Goal: Information Seeking & Learning: Learn about a topic

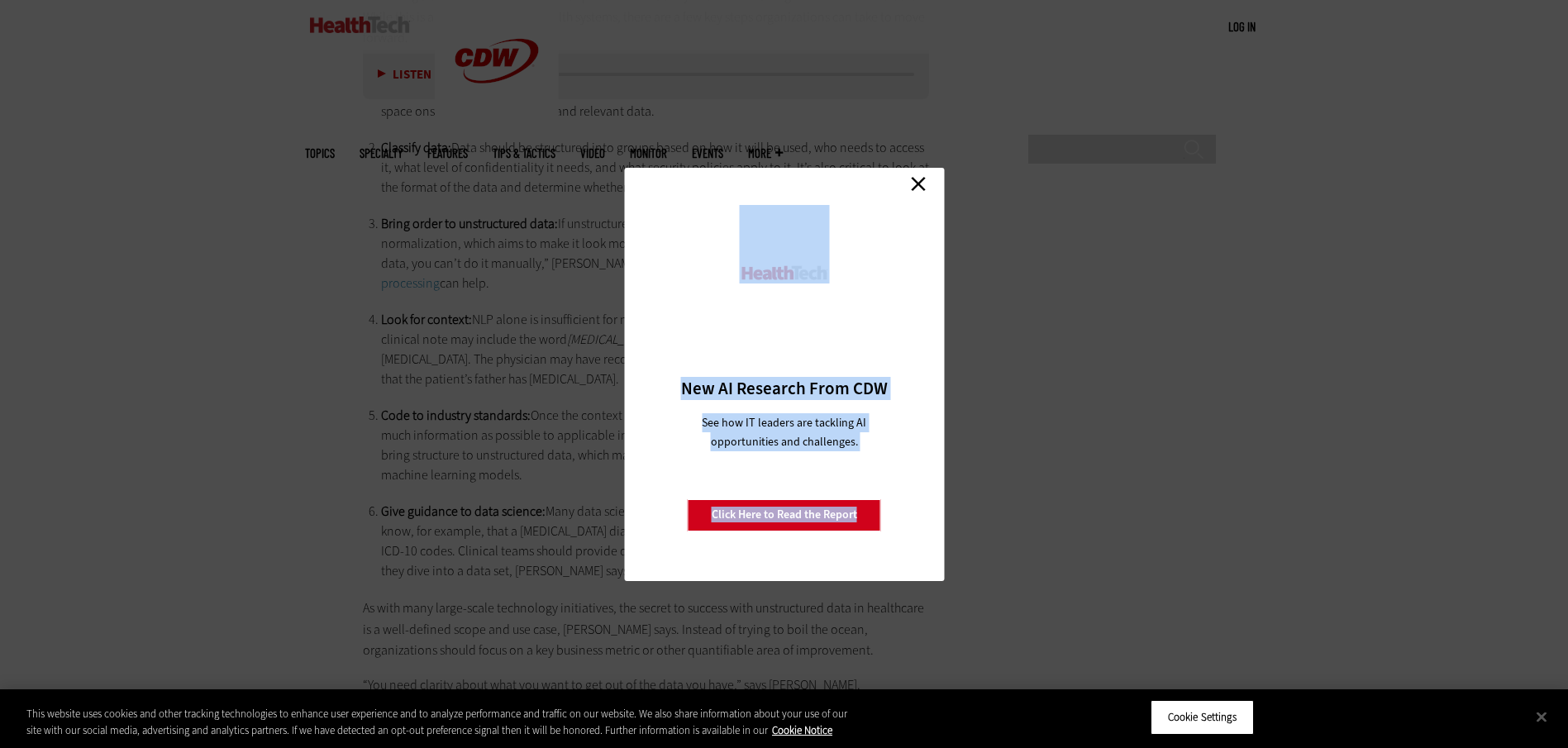
scroll to position [3086, 0]
drag, startPoint x: 363, startPoint y: 93, endPoint x: 832, endPoint y: 664, distance: 738.9
click at [916, 181] on link "Close" at bounding box center [917, 183] width 24 height 25
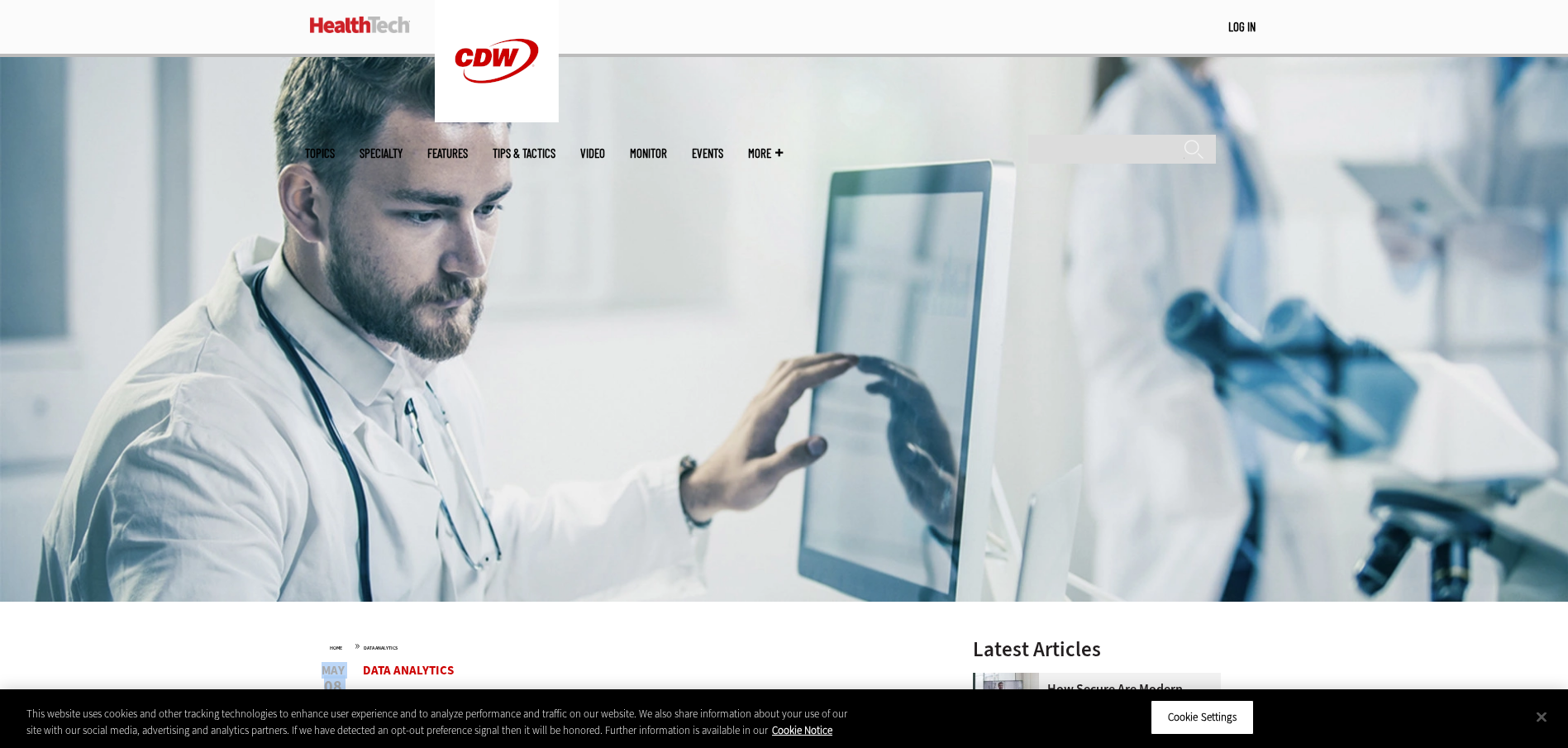
scroll to position [166, 0]
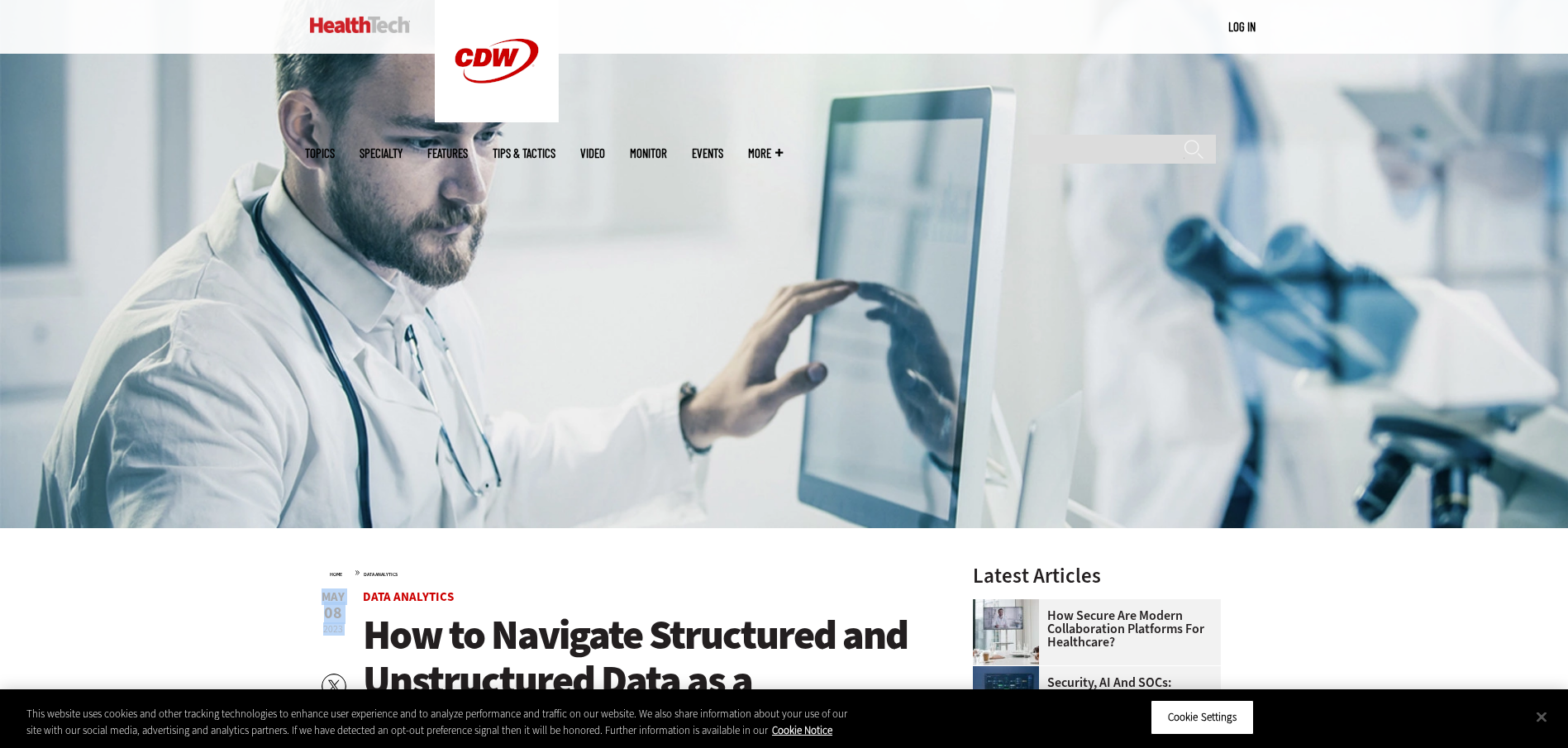
drag, startPoint x: 466, startPoint y: 364, endPoint x: 348, endPoint y: 593, distance: 257.6
drag, startPoint x: 348, startPoint y: 593, endPoint x: 523, endPoint y: 615, distance: 176.4
copy article "Lore Ipsumdolo Sit am Consecte Adipiscing eli Seddoeiusmod Temp in u Laboreetdo…"
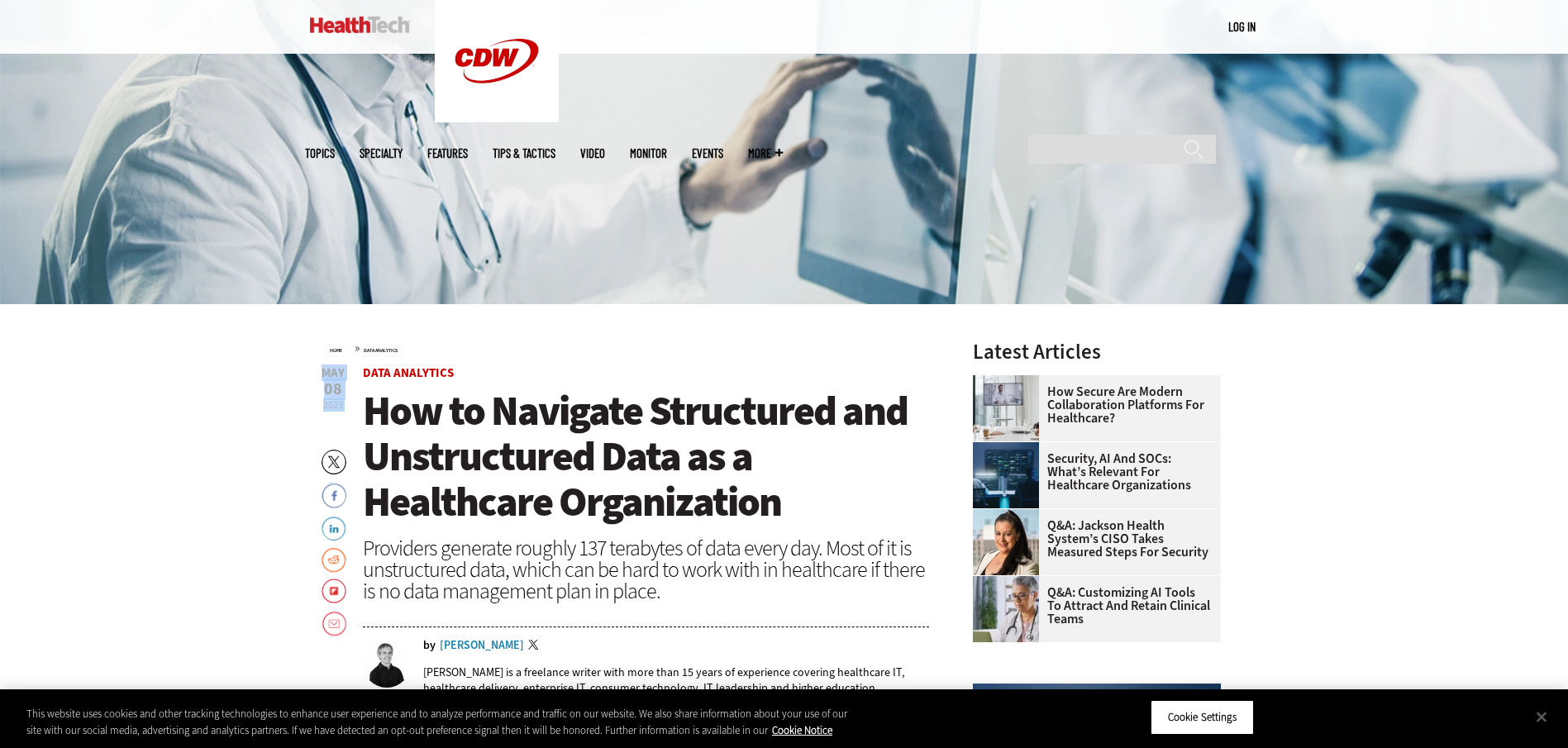
scroll to position [414, 0]
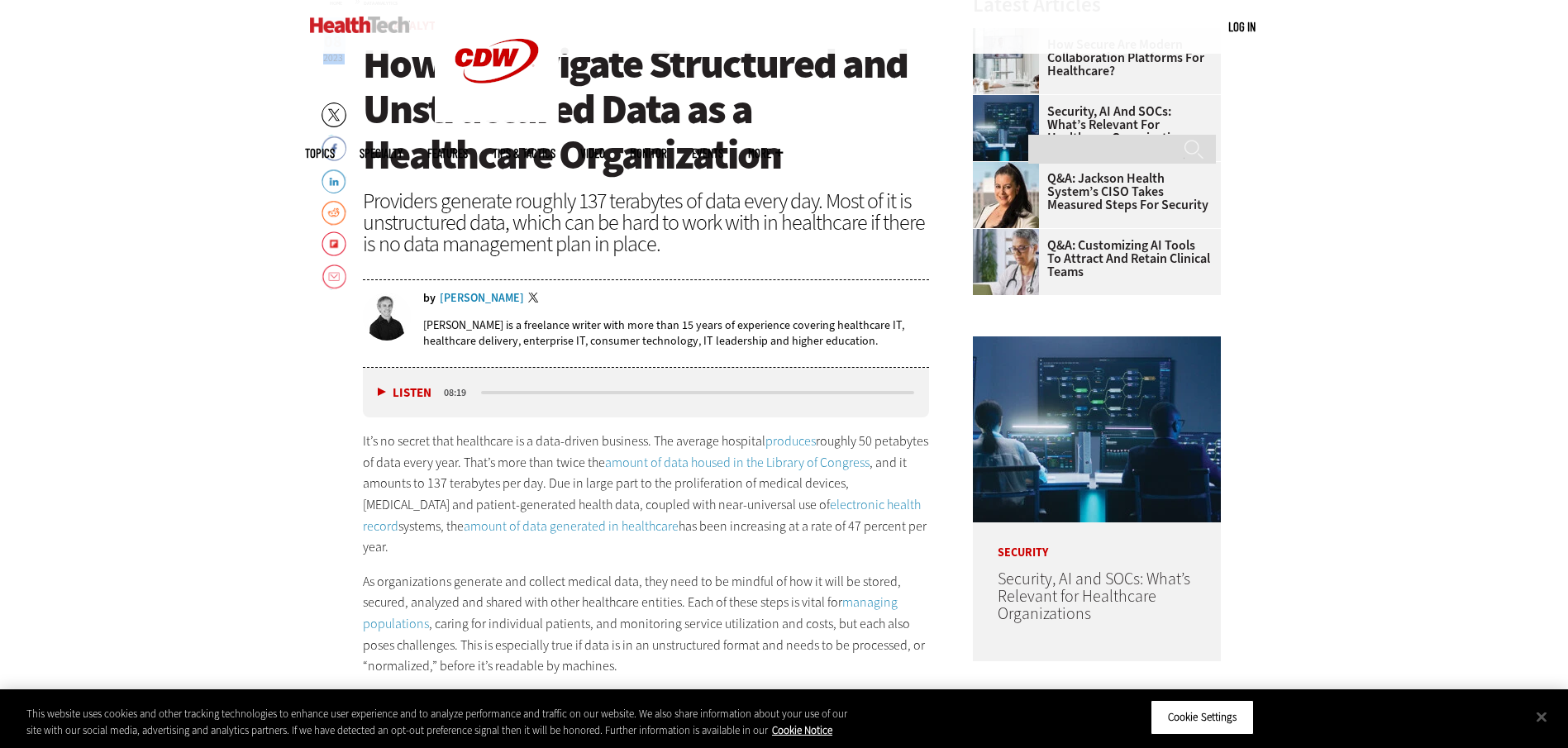
scroll to position [744, 0]
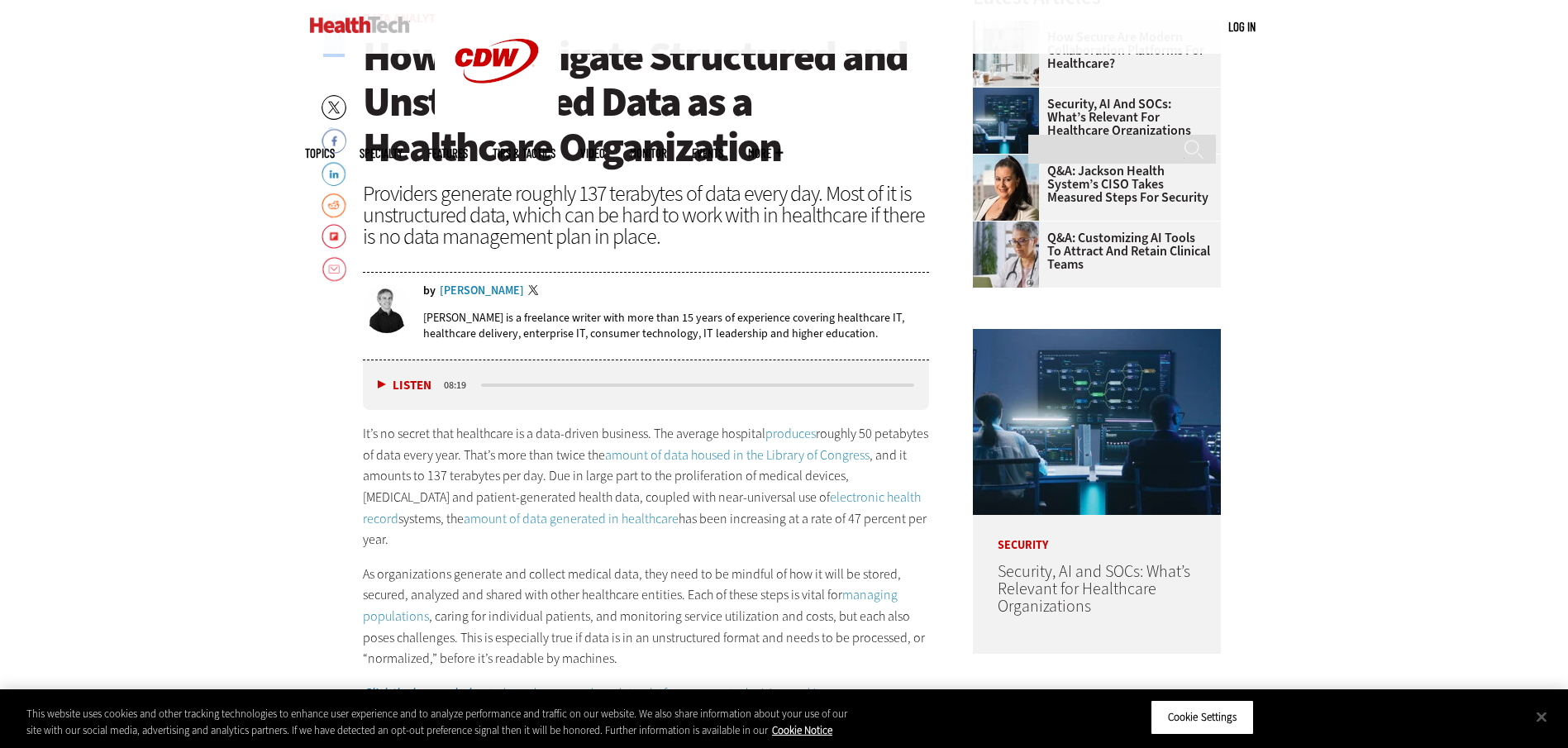
click at [477, 108] on span "How to Navigate Structured and Unstructured Data as a Healthcare Organization" at bounding box center [635, 102] width 545 height 145
click at [382, 382] on button "Listen" at bounding box center [404, 385] width 54 height 13
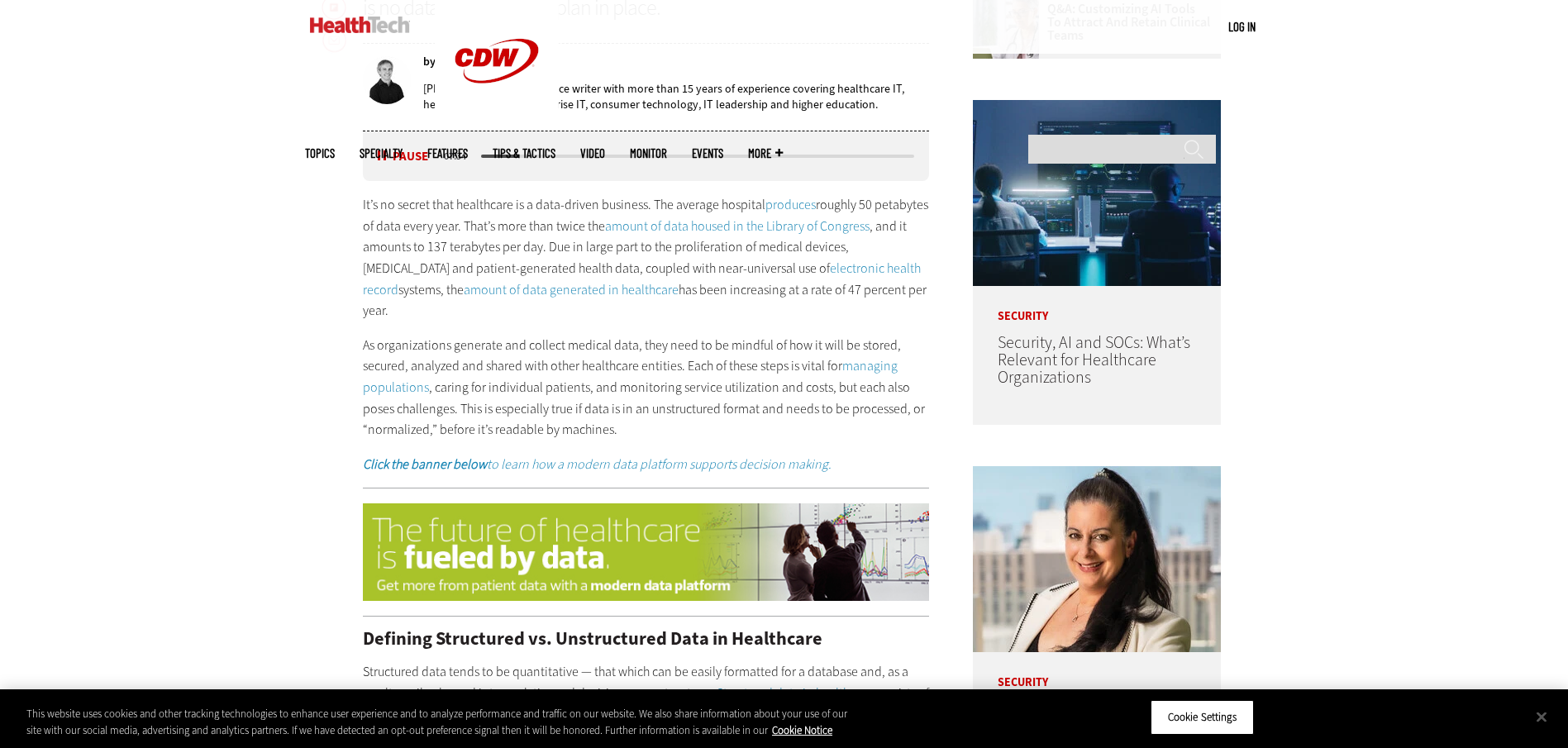
scroll to position [910, 0]
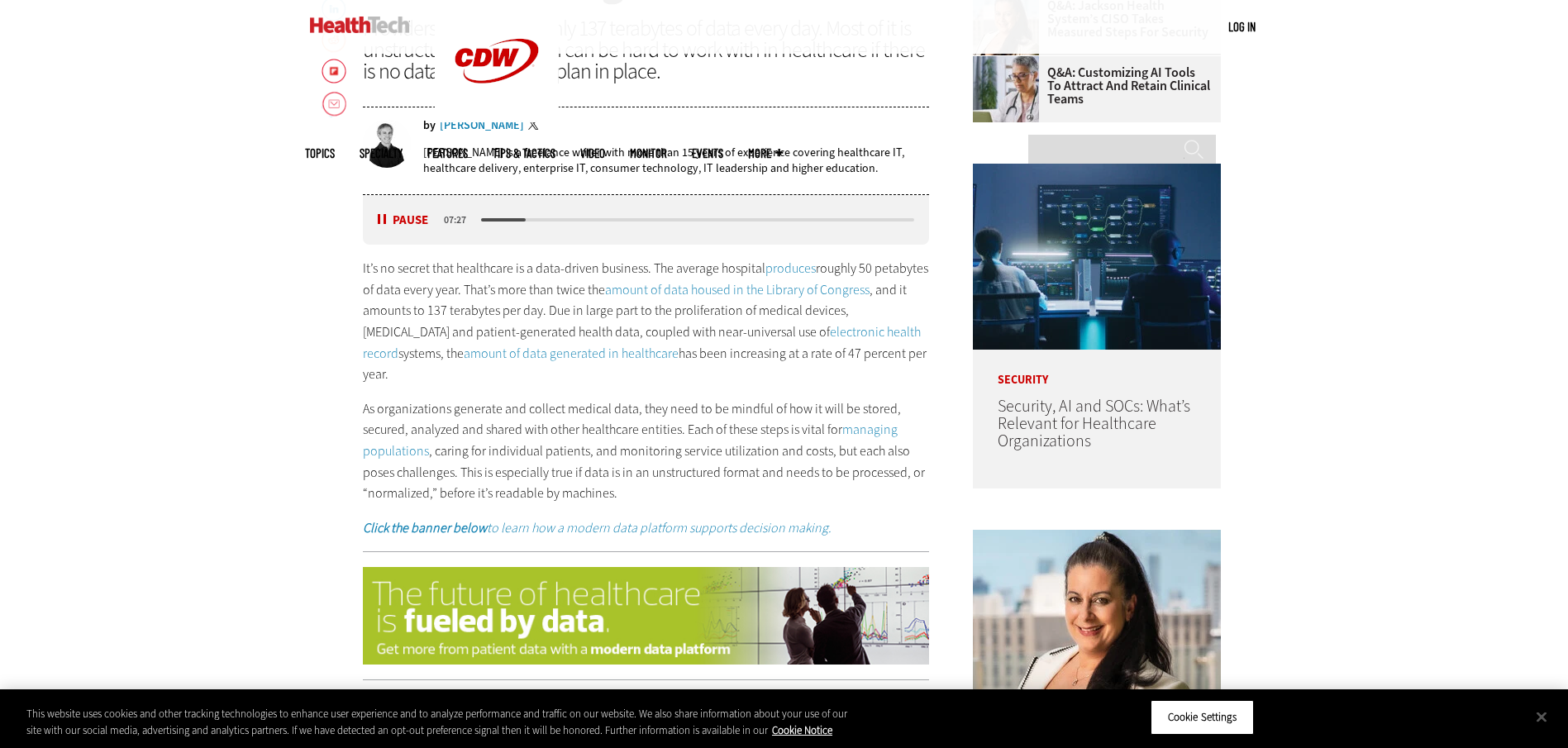
click at [382, 219] on button "Pause" at bounding box center [403, 220] width 51 height 13
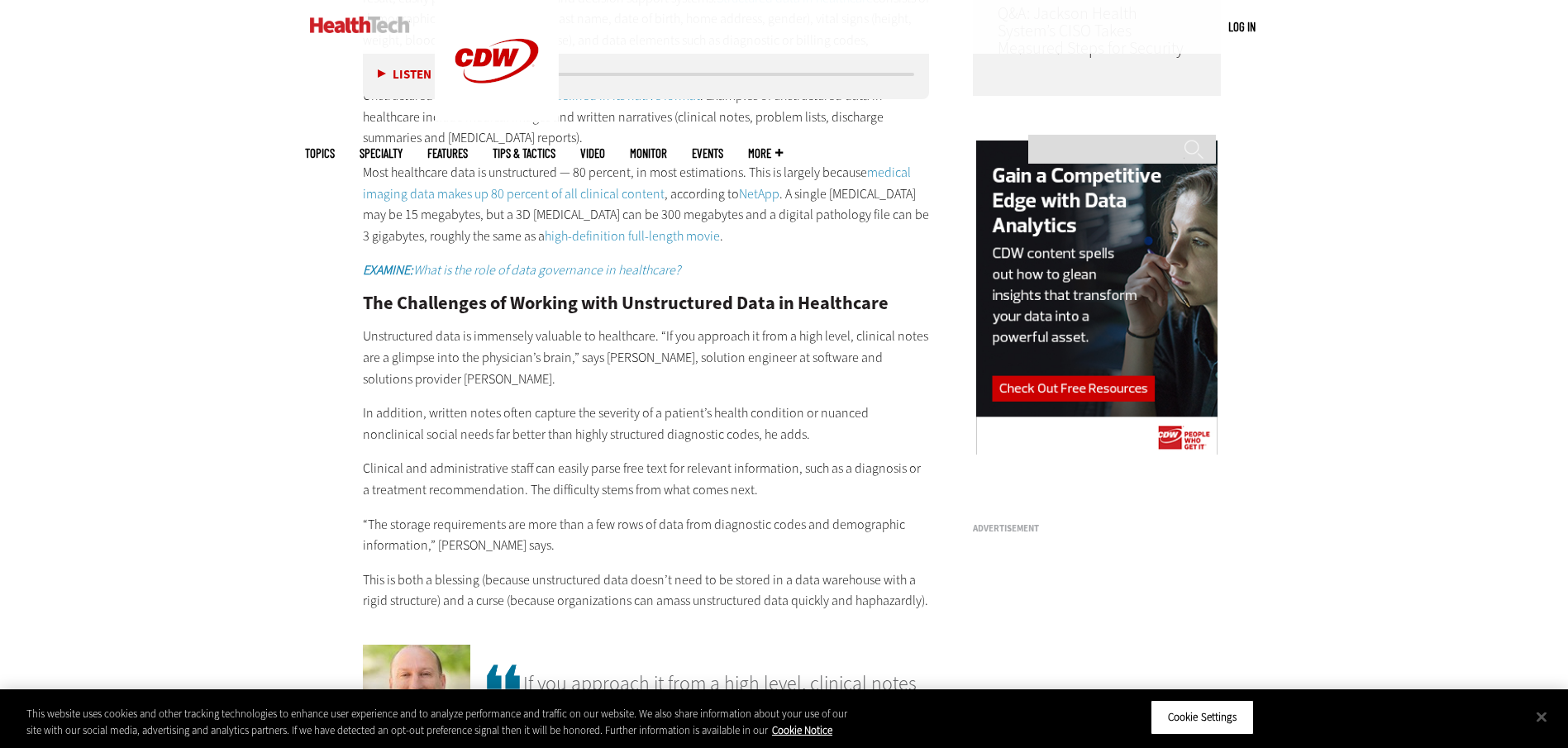
scroll to position [1653, 0]
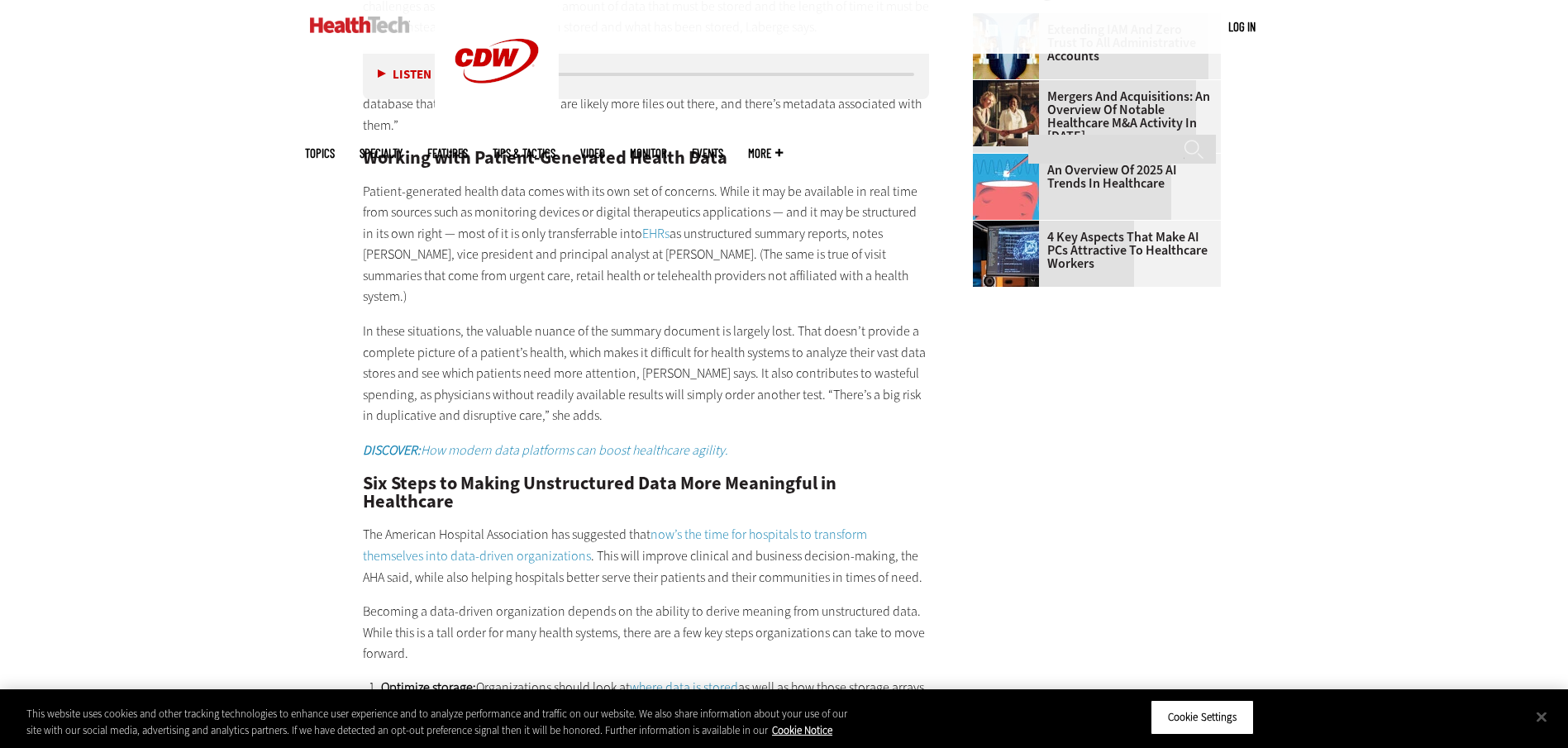
scroll to position [2480, 0]
drag, startPoint x: 283, startPoint y: 475, endPoint x: 271, endPoint y: 492, distance: 20.8
drag, startPoint x: 271, startPoint y: 492, endPoint x: 1097, endPoint y: 488, distance: 826.0
click at [1097, 488] on main "Home » Data Analytics Close New AI Research From CDW See how IT leaders are tac…" at bounding box center [784, 115] width 958 height 3803
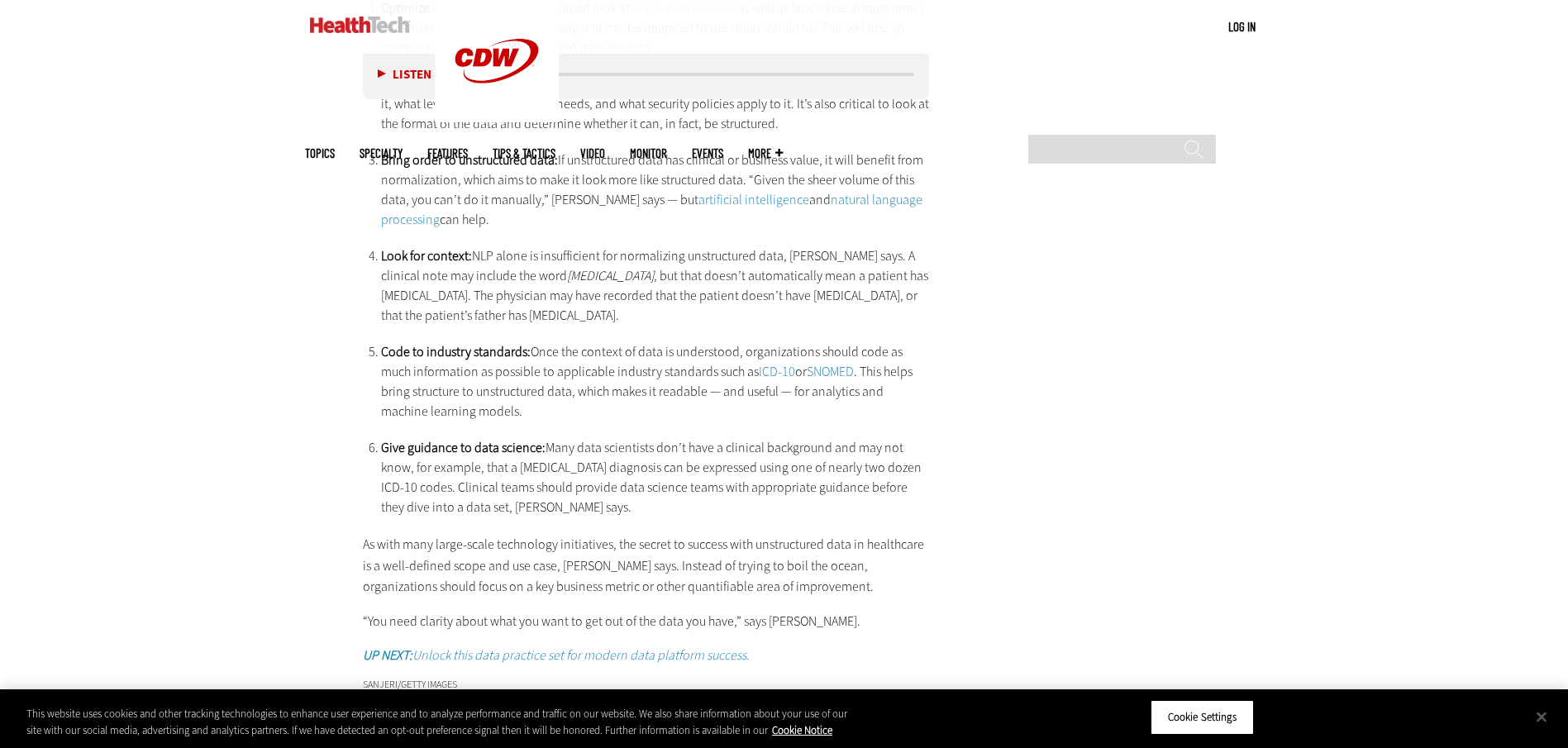
scroll to position [3141, 0]
